Goal: Task Accomplishment & Management: Manage account settings

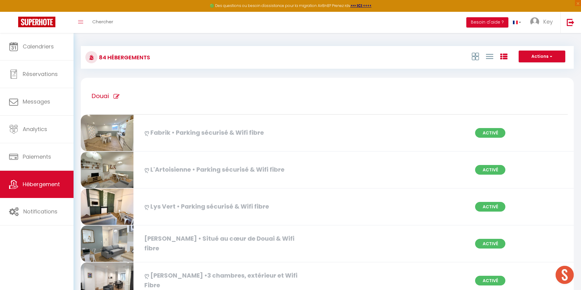
scroll to position [2400, 0]
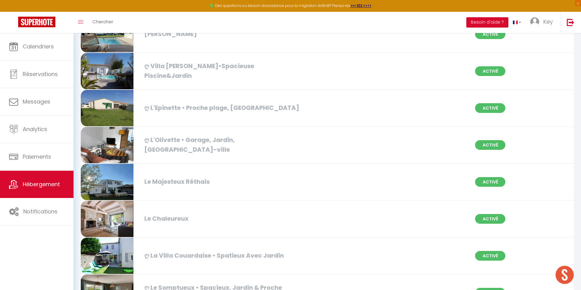
click at [233, 142] on div "ღ L'Olivette • Garage, Jardin, [GEOGRAPHIC_DATA]-ville" at bounding box center [220, 144] width 159 height 19
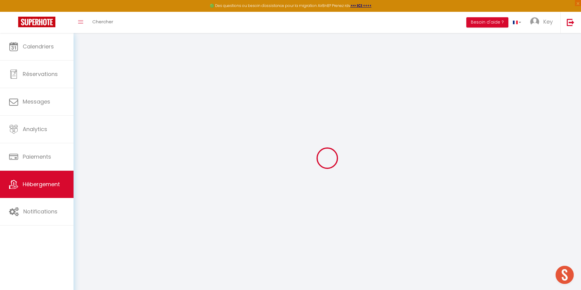
checkbox input "false"
checkbox input "true"
checkbox input "false"
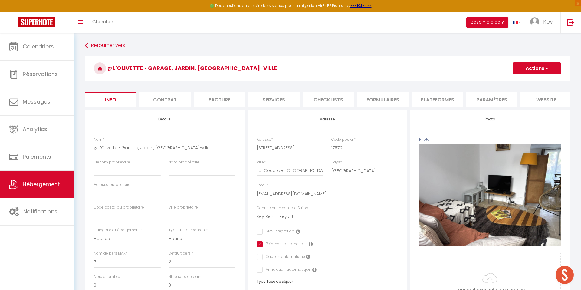
checkbox input "false"
checkbox input "true"
checkbox input "false"
click at [155, 170] on input "Prénom propriétaire" at bounding box center [127, 170] width 67 height 11
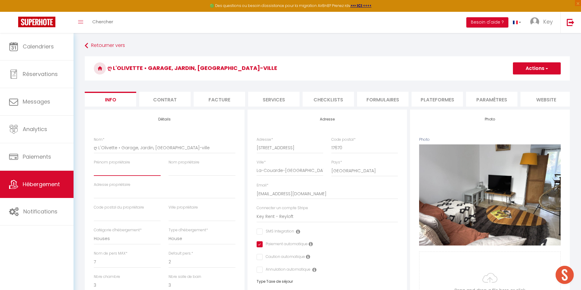
paste input "[URL][DOMAIN_NAME]"
type input "[URL][DOMAIN_NAME]"
checkbox input "false"
checkbox input "true"
checkbox input "false"
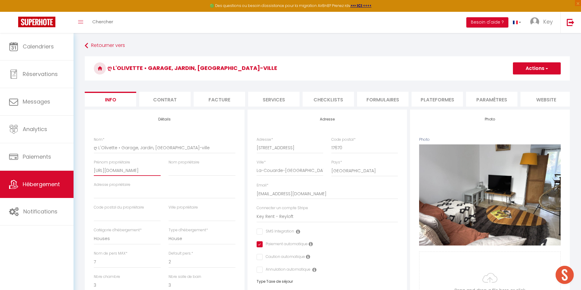
checkbox input "false"
type input "[URL][DOMAIN_NAME]"
click at [520, 68] on button "Actions" at bounding box center [537, 68] width 48 height 12
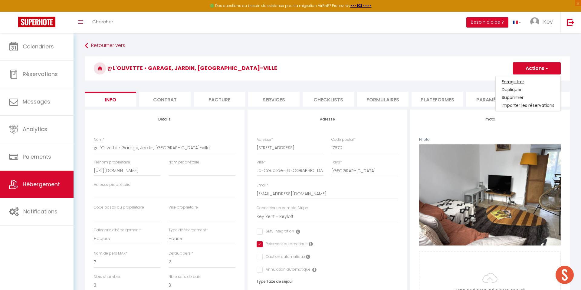
click at [518, 82] on input "Enregistrer" at bounding box center [513, 82] width 22 height 6
